Goal: Check status: Check status

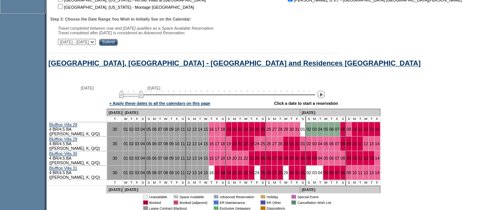
scroll to position [357, 0]
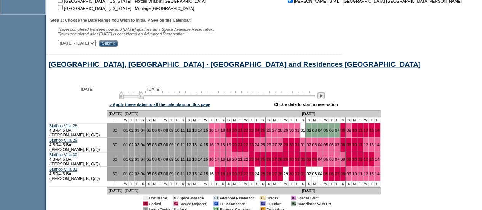
click at [324, 98] on img at bounding box center [320, 95] width 7 height 7
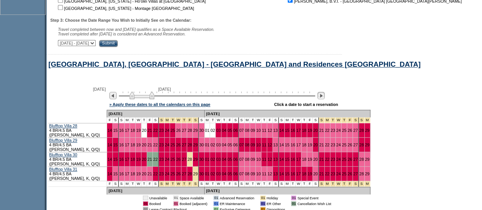
click at [324, 98] on img at bounding box center [320, 95] width 7 height 7
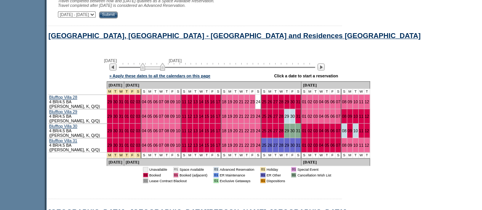
scroll to position [386, 0]
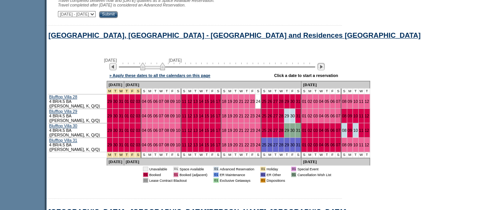
click at [324, 70] on img at bounding box center [320, 66] width 7 height 7
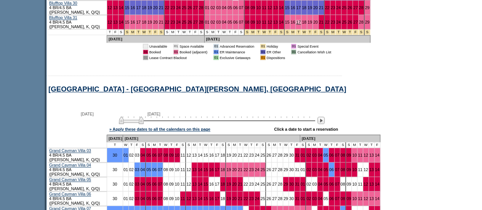
scroll to position [573, 0]
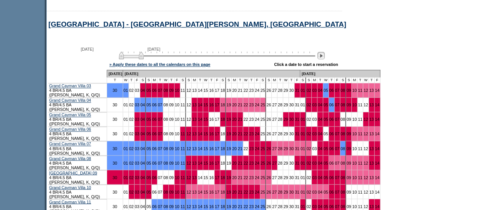
click at [324, 54] on img at bounding box center [320, 55] width 7 height 7
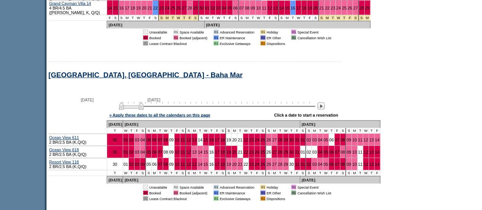
scroll to position [812, 0]
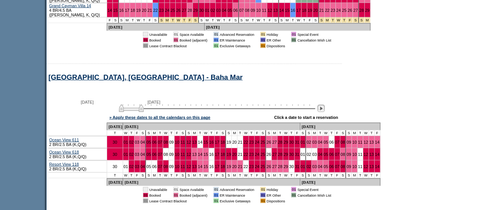
click at [324, 105] on img at bounding box center [320, 108] width 7 height 7
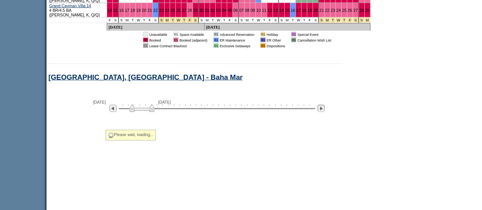
click at [324, 105] on img at bounding box center [320, 108] width 7 height 7
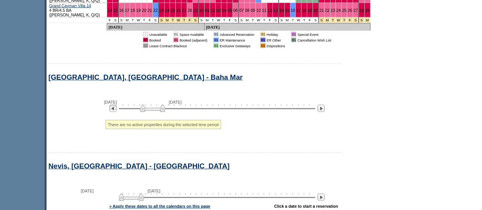
click at [117, 105] on img at bounding box center [112, 108] width 7 height 7
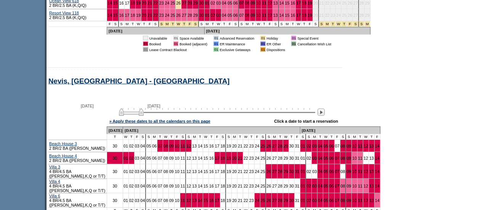
scroll to position [968, 0]
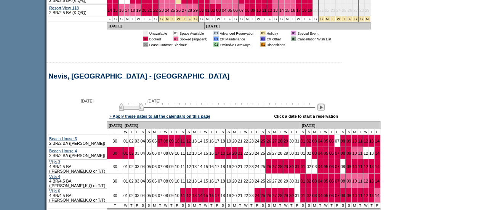
click at [324, 104] on img at bounding box center [320, 107] width 7 height 7
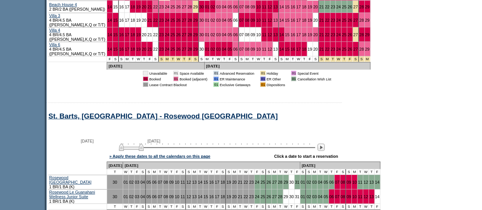
scroll to position [1223, 0]
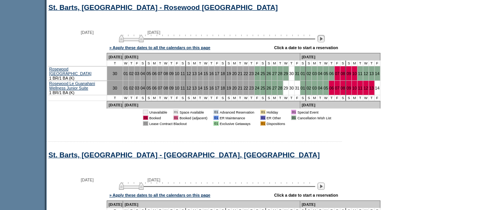
click at [324, 35] on img at bounding box center [320, 38] width 7 height 7
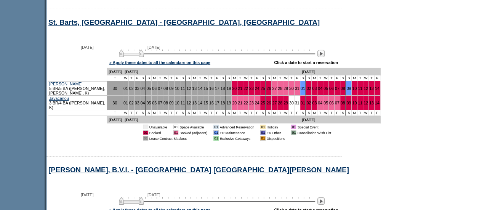
scroll to position [1296, 0]
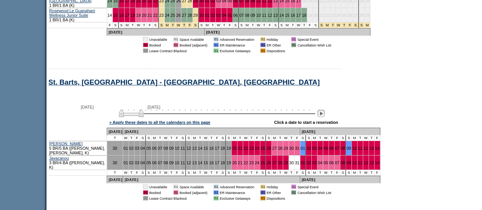
click at [324, 110] on img at bounding box center [320, 113] width 7 height 7
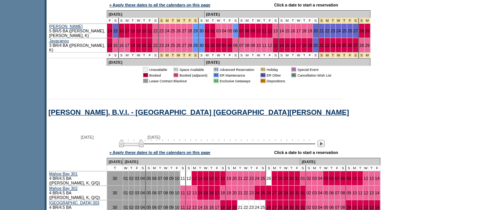
scroll to position [1477, 0]
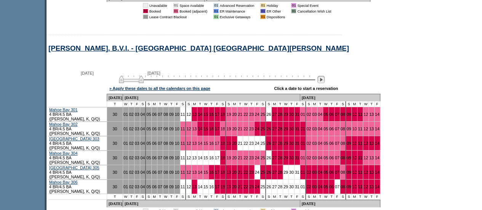
click at [324, 76] on img at bounding box center [320, 79] width 7 height 7
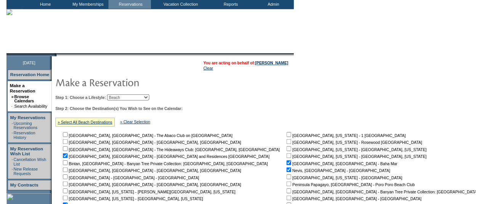
scroll to position [0, 0]
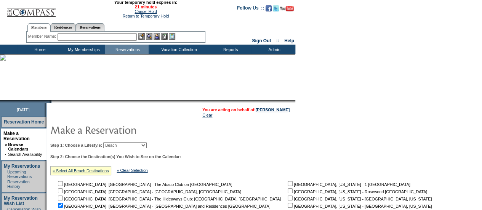
click at [72, 35] on input "text" at bounding box center [97, 37] width 79 height 8
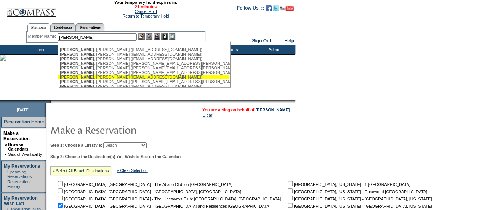
click at [97, 78] on div "[PERSON_NAME] ([EMAIL_ADDRESS][DOMAIN_NAME])" at bounding box center [144, 77] width 168 height 5
type input "[PERSON_NAME] ([EMAIL_ADDRESS][DOMAIN_NAME])"
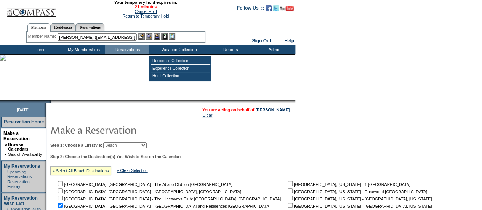
click at [155, 38] on div at bounding box center [156, 36] width 37 height 6
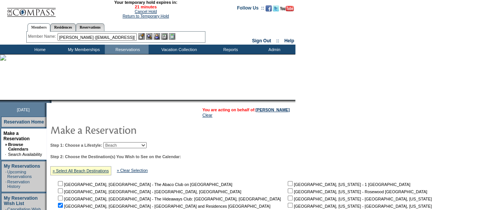
click at [160, 38] on img at bounding box center [156, 36] width 6 height 6
click at [156, 37] on img at bounding box center [156, 36] width 6 height 6
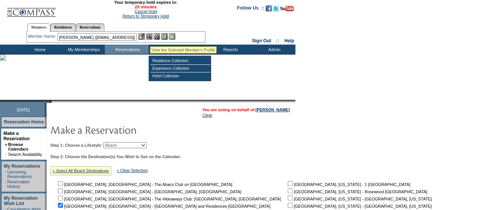
click at [149, 37] on img at bounding box center [149, 36] width 6 height 6
